Goal: Check status

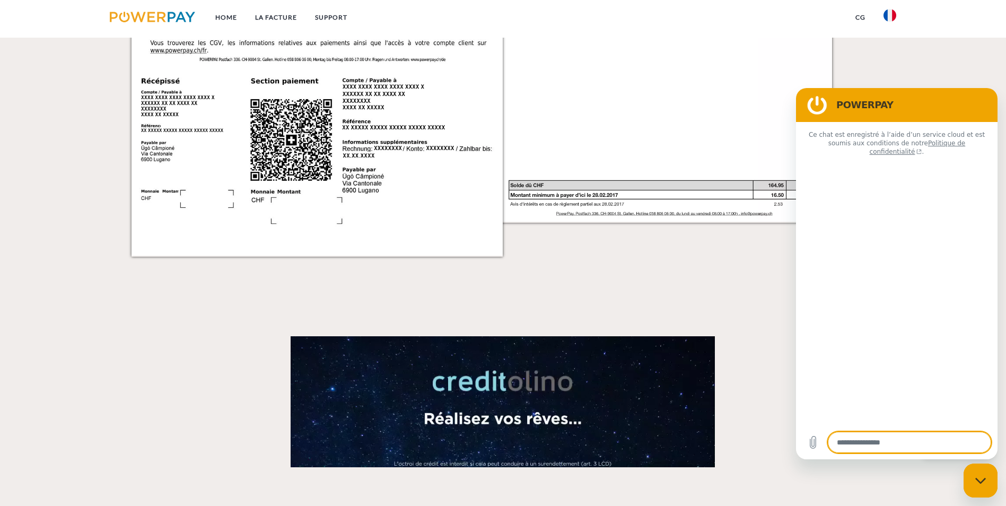
type textarea "*"
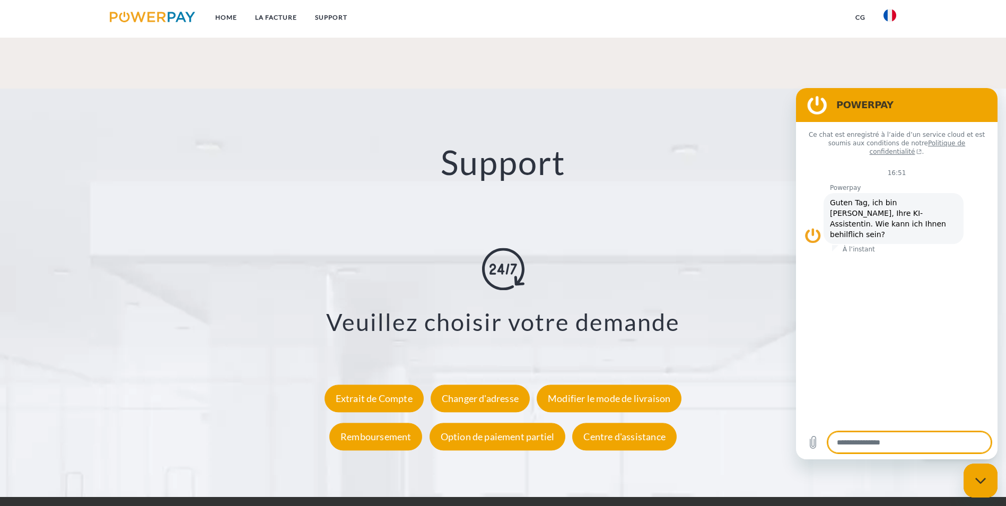
scroll to position [1949, 0]
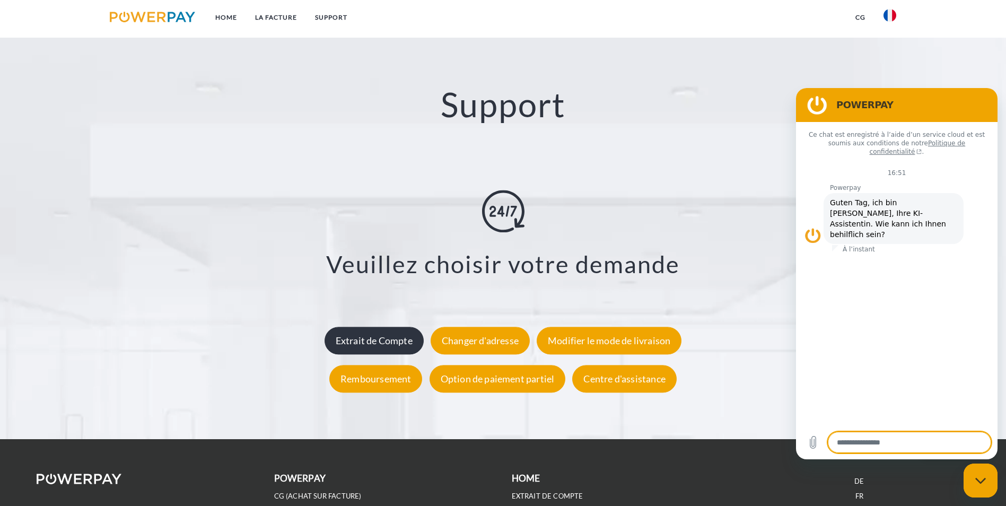
click at [389, 327] on div "Extrait de Compte" at bounding box center [374, 341] width 99 height 28
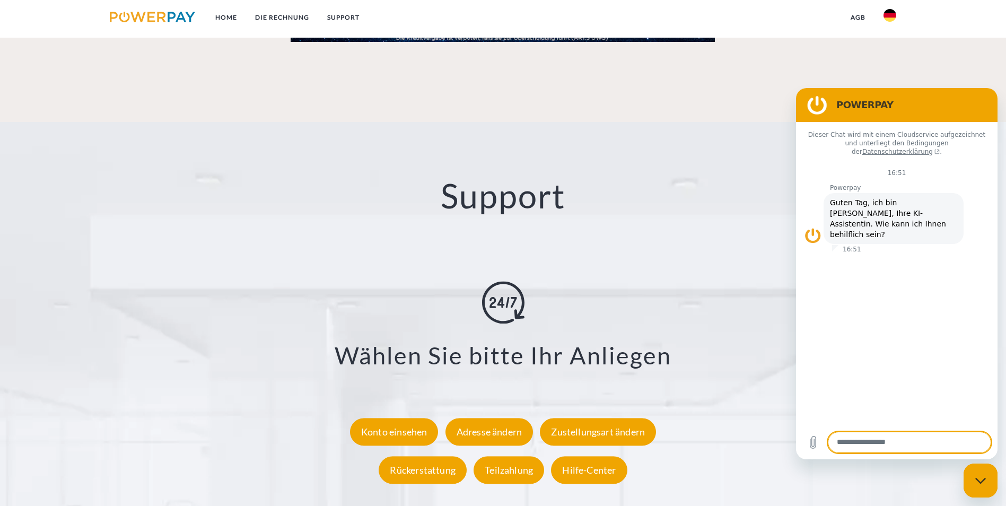
scroll to position [1949, 0]
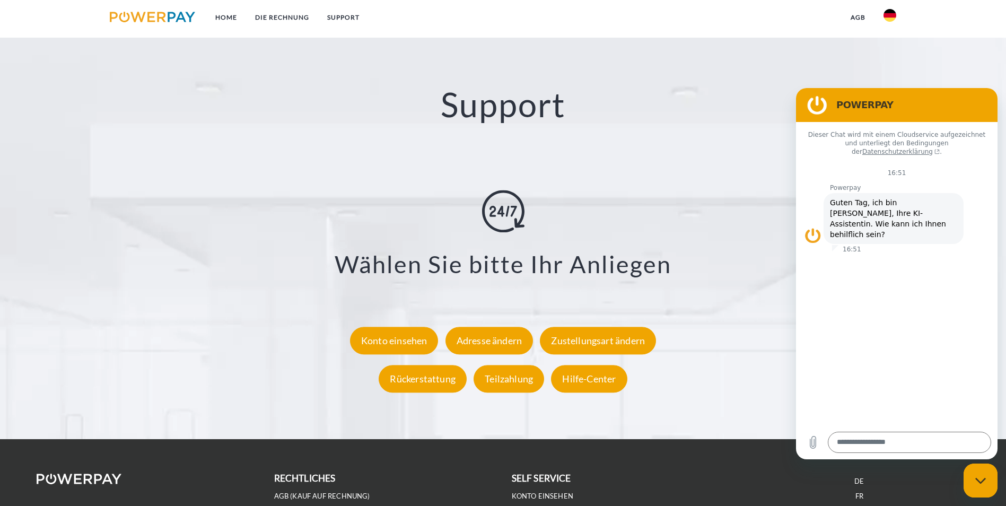
drag, startPoint x: 414, startPoint y: 214, endPoint x: 684, endPoint y: 216, distance: 270.1
click at [414, 327] on div "Konto einsehen" at bounding box center [394, 341] width 89 height 28
